Goal: Task Accomplishment & Management: Use online tool/utility

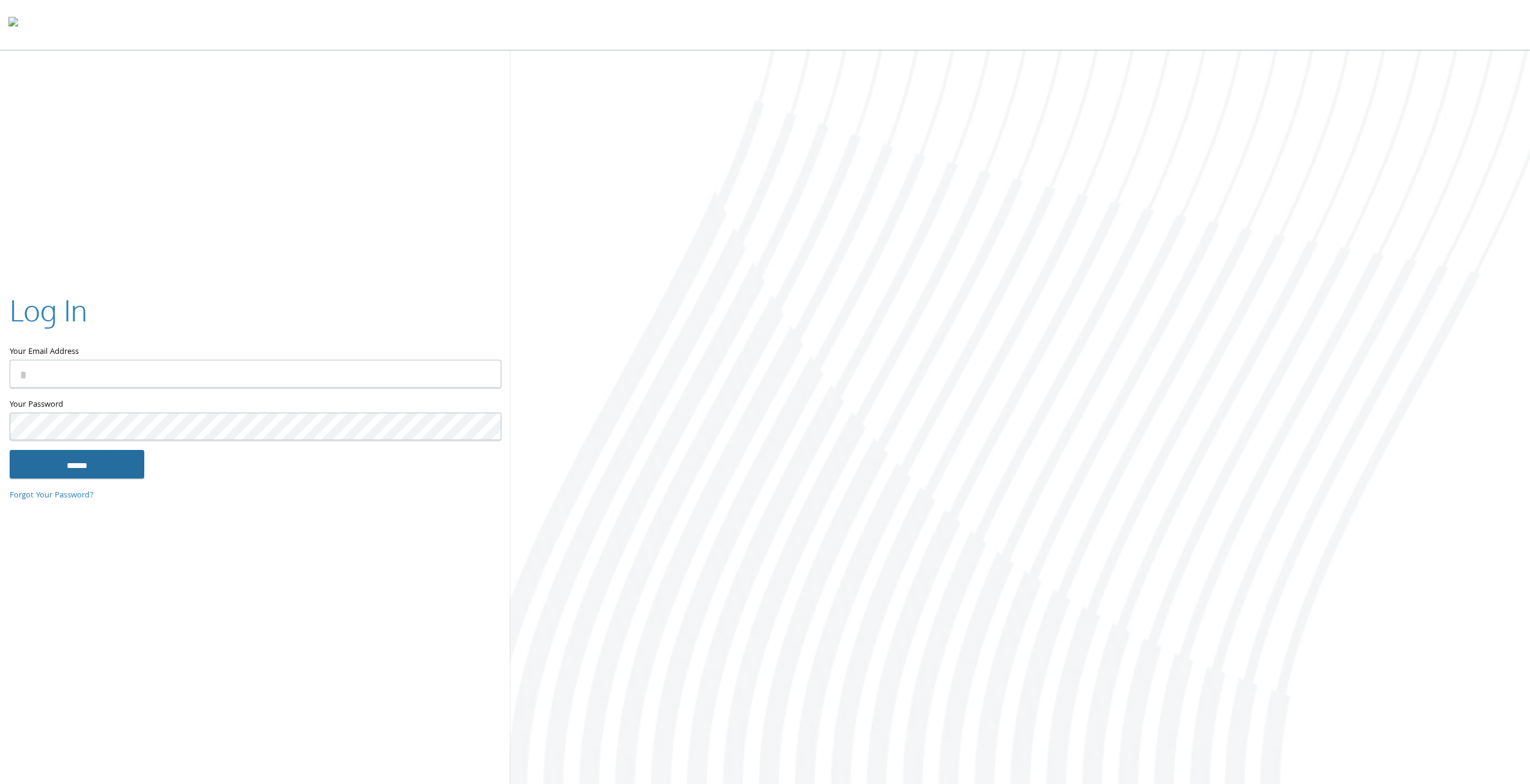
type input "**********"
click at [65, 458] on input "******" at bounding box center [77, 464] width 134 height 28
type input "**********"
click at [122, 476] on input "******" at bounding box center [77, 464] width 134 height 28
